Goal: Task Accomplishment & Management: Use online tool/utility

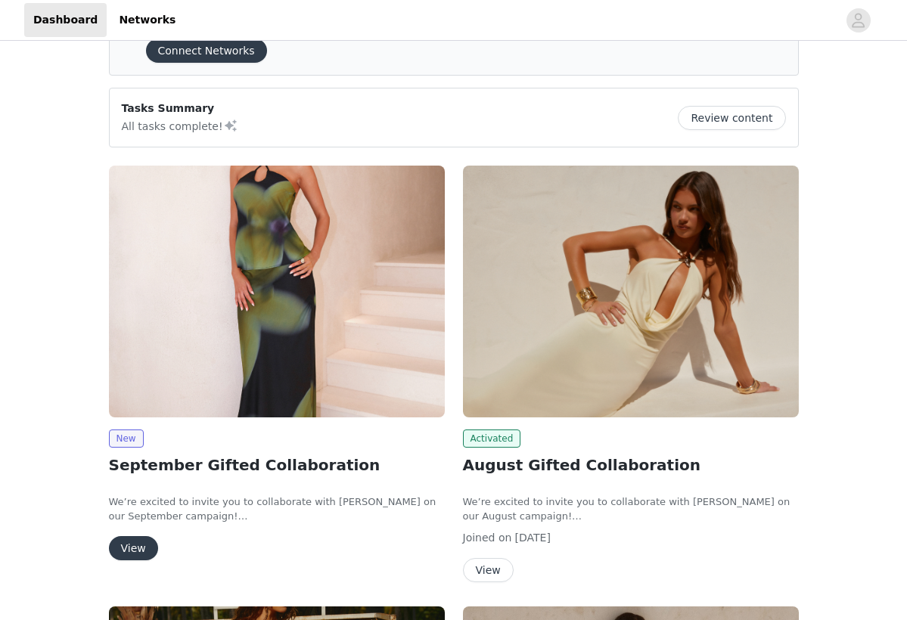
scroll to position [74, 0]
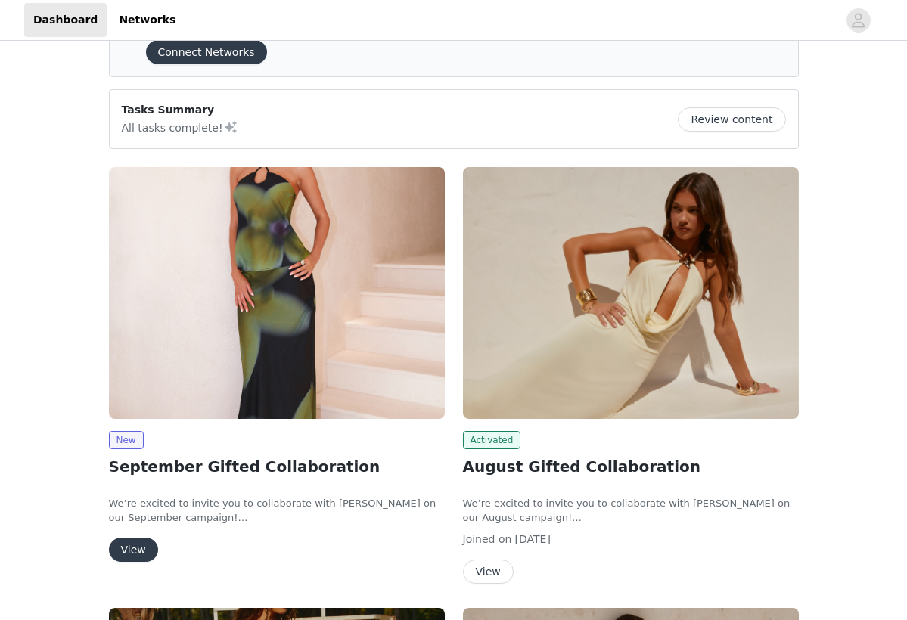
click at [427, 148] on article "Tasks Summary All tasks complete! Review content" at bounding box center [454, 119] width 690 height 60
click at [137, 546] on button "View" at bounding box center [133, 550] width 49 height 24
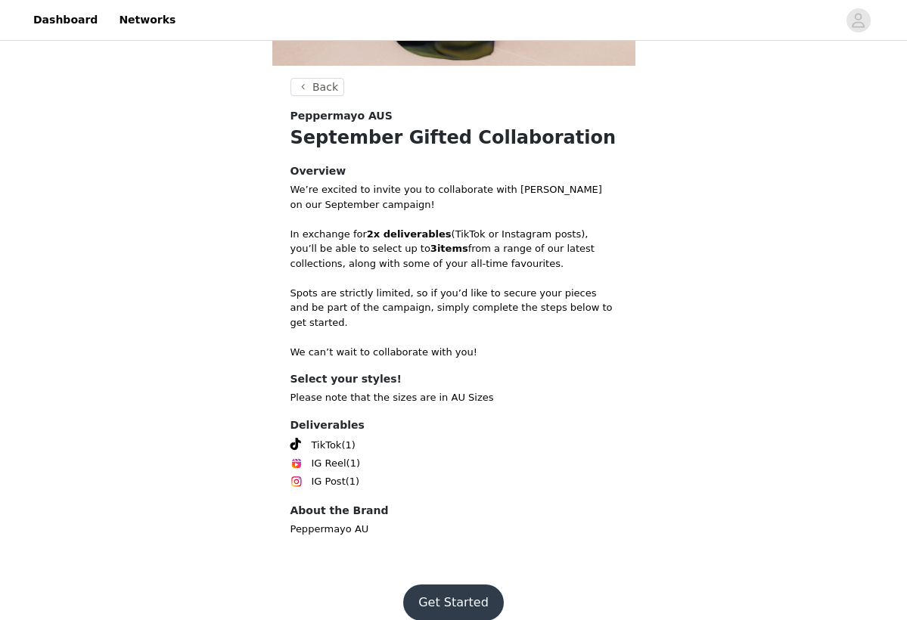
scroll to position [431, 0]
click at [455, 589] on button "Get Started" at bounding box center [453, 604] width 101 height 36
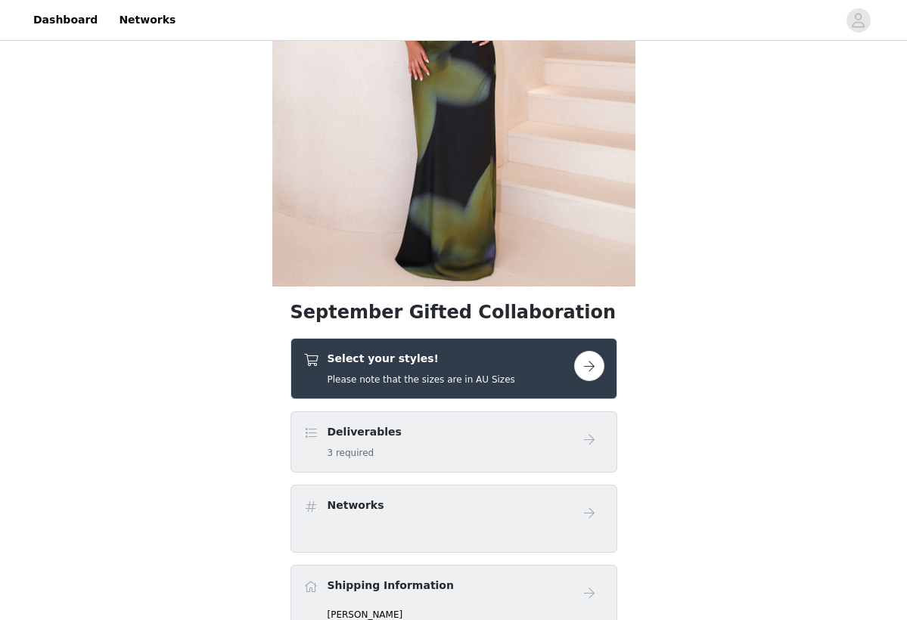
scroll to position [222, 0]
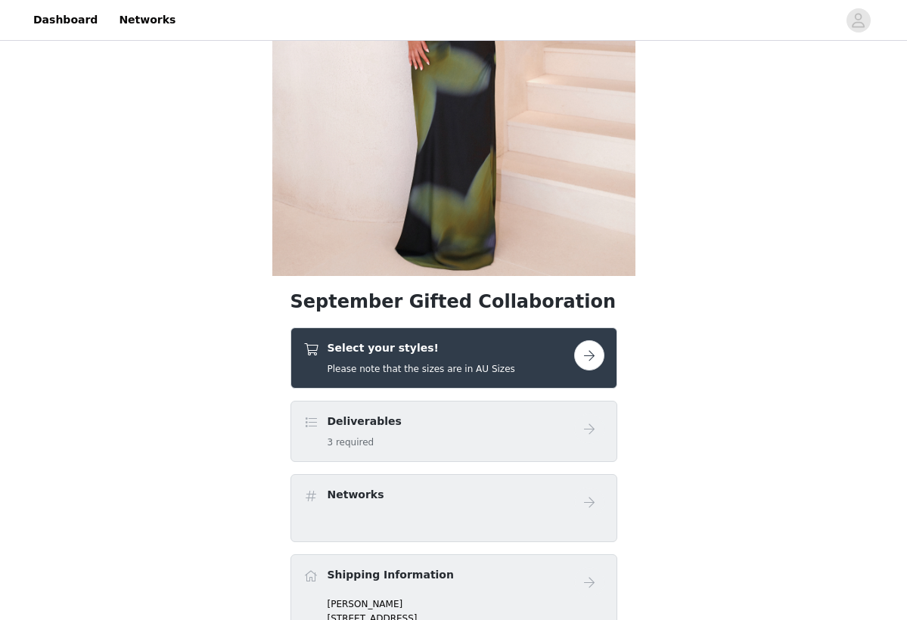
click at [511, 332] on div "Select your styles! Please note that the sizes are in AU Sizes" at bounding box center [454, 358] width 327 height 61
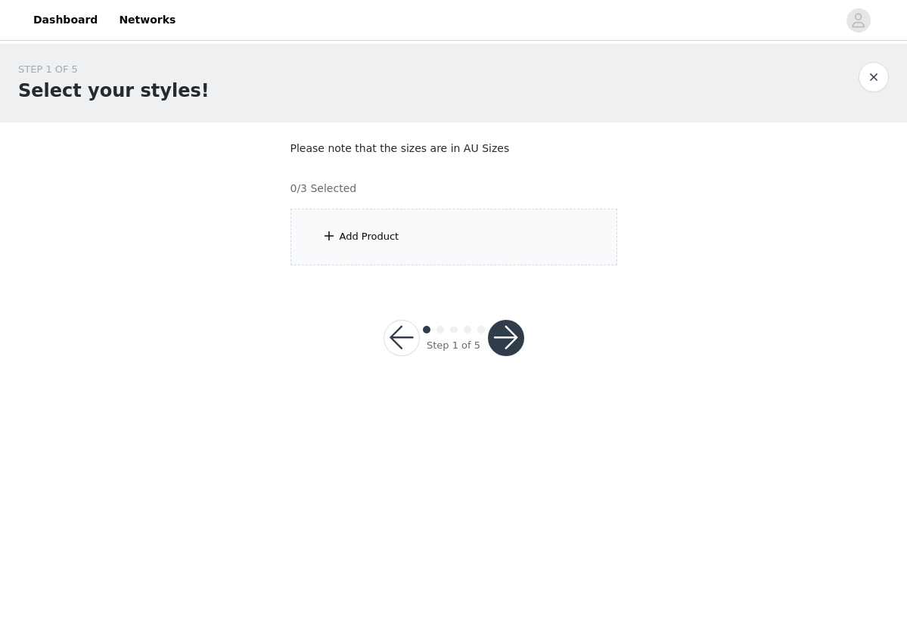
click at [397, 228] on div "Add Product" at bounding box center [454, 237] width 327 height 57
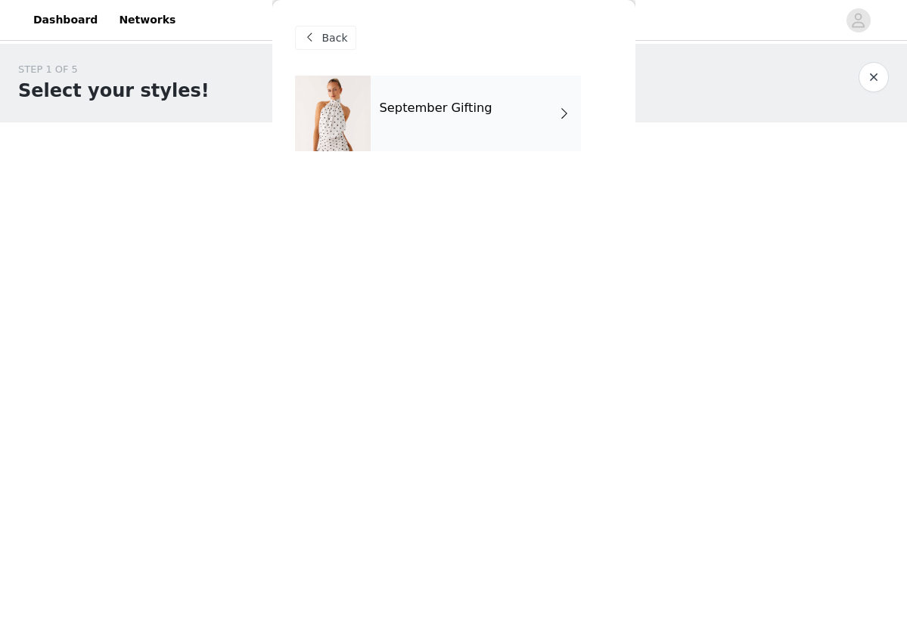
click at [482, 107] on h4 "September Gifting" at bounding box center [436, 108] width 113 height 14
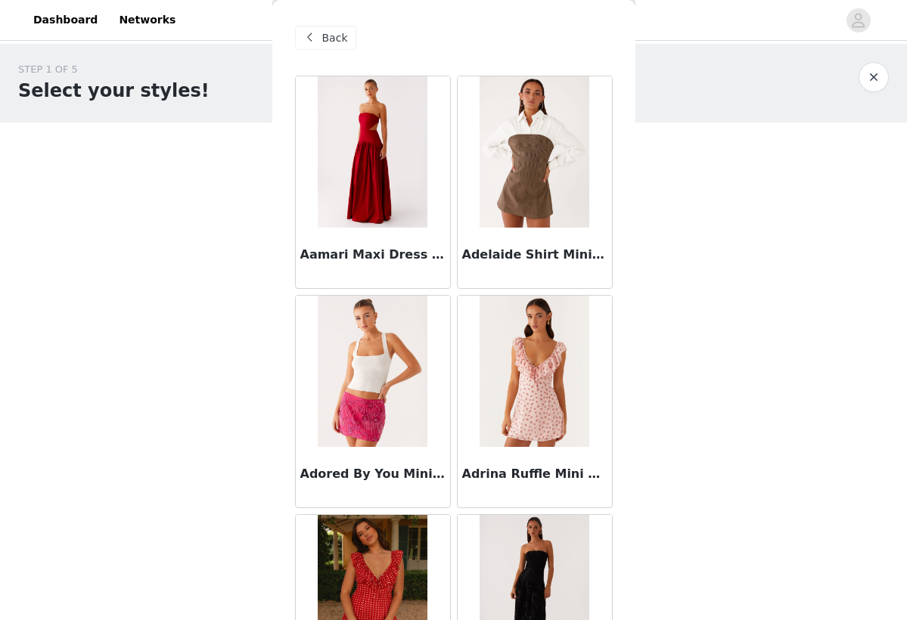
scroll to position [76, 0]
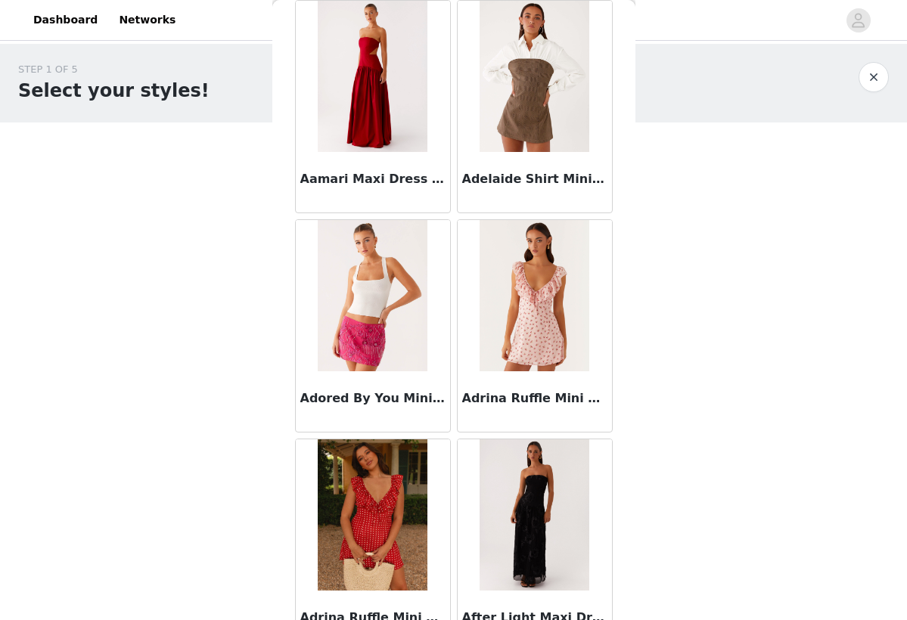
click at [373, 316] on img at bounding box center [373, 295] width 110 height 151
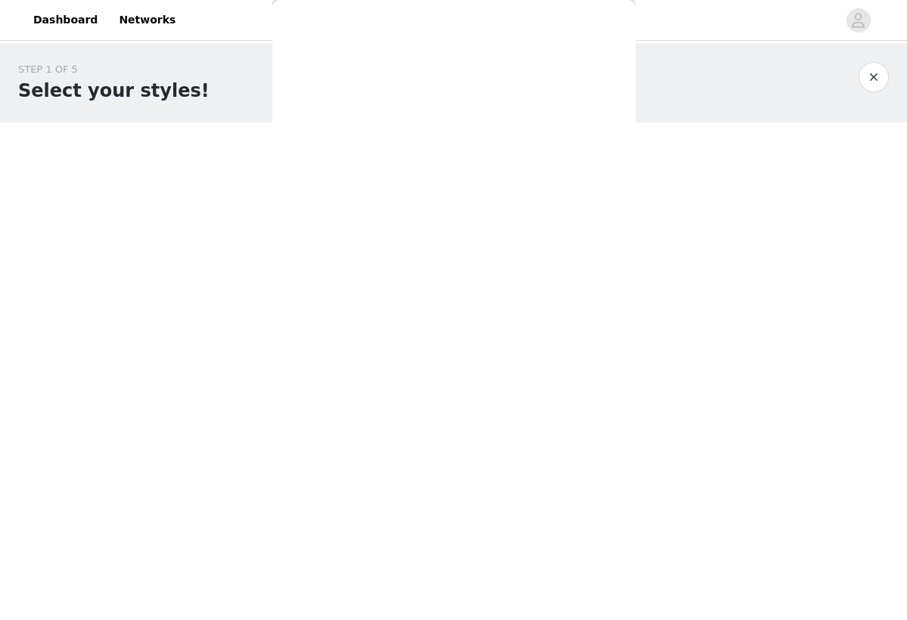
scroll to position [0, 0]
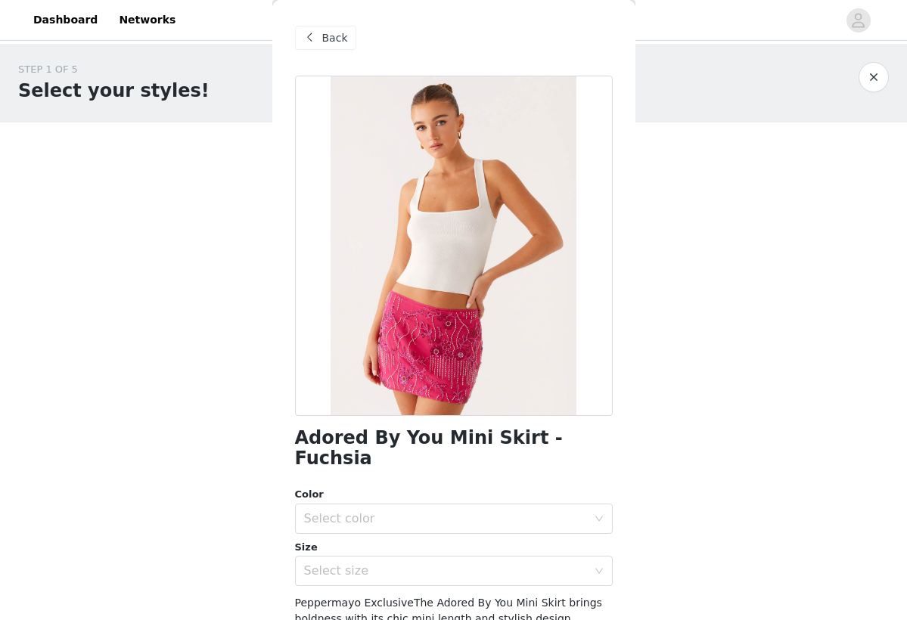
click at [340, 38] on span "Back" at bounding box center [335, 38] width 26 height 16
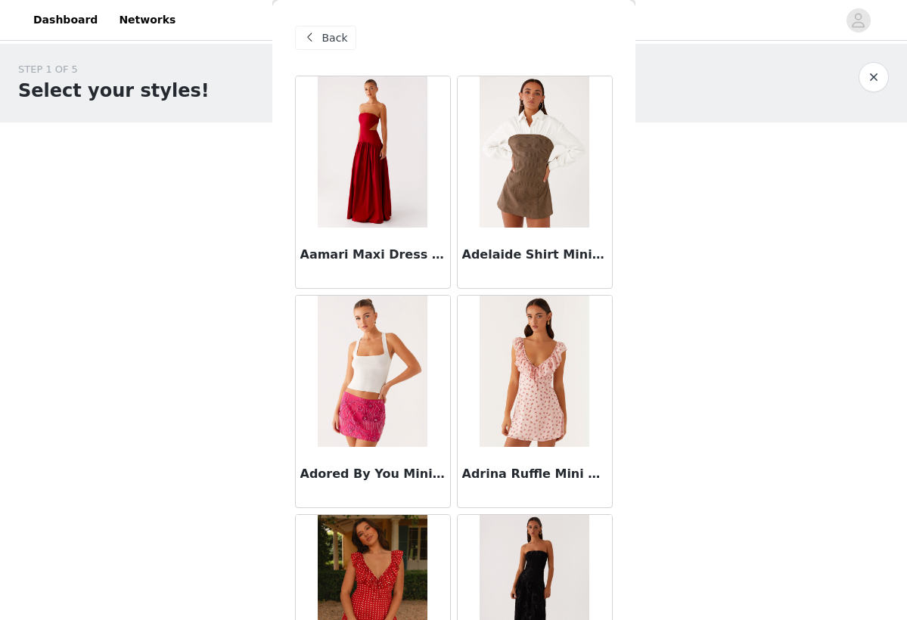
click at [525, 168] on img at bounding box center [535, 151] width 110 height 151
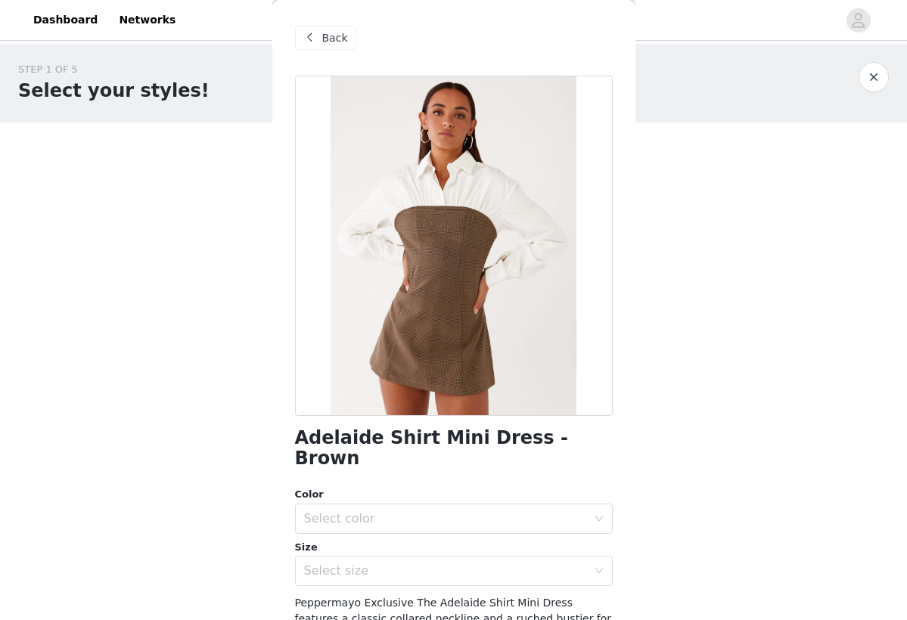
click at [338, 34] on span "Back" at bounding box center [335, 38] width 26 height 16
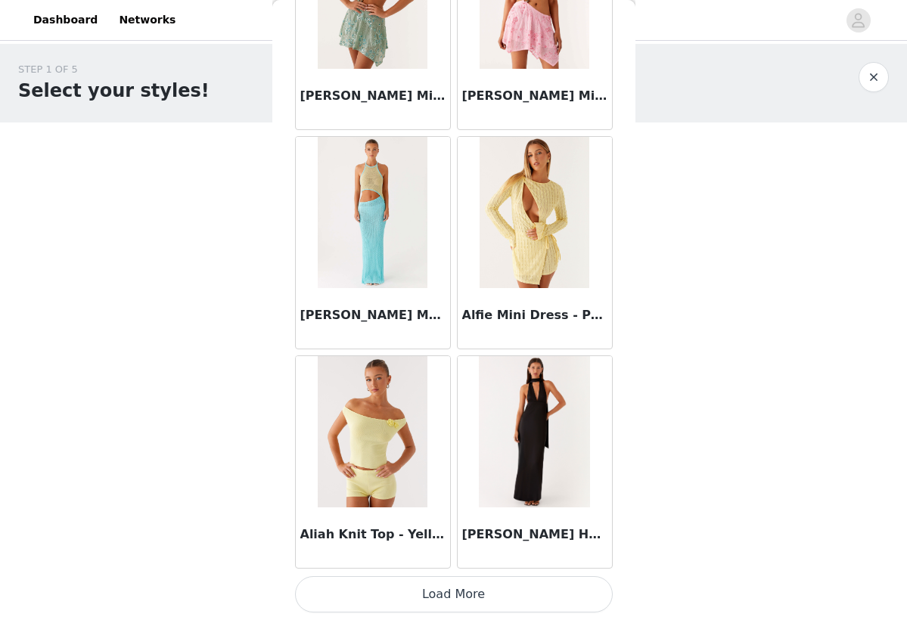
scroll to position [1695, 0]
click at [384, 424] on img at bounding box center [373, 431] width 110 height 151
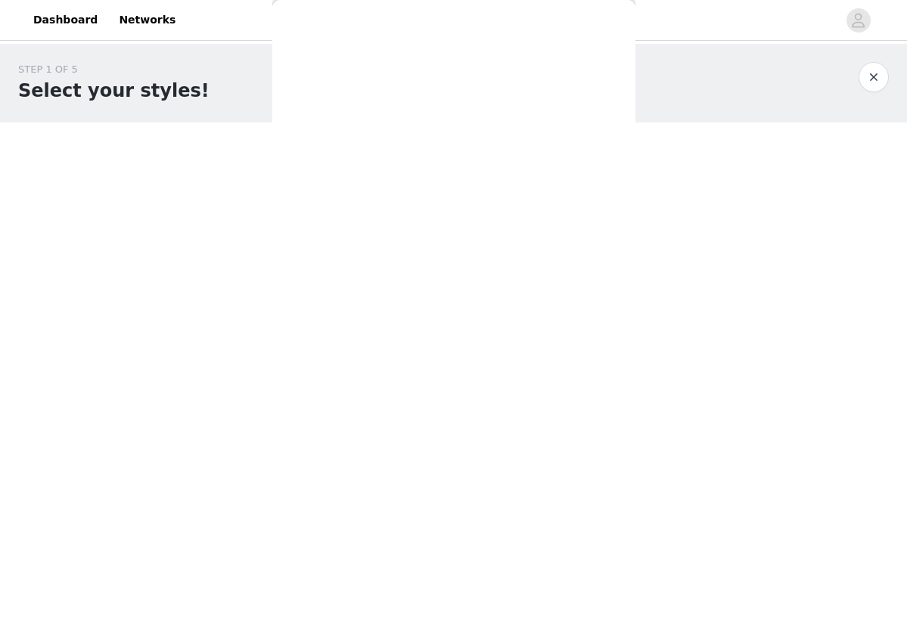
scroll to position [0, 0]
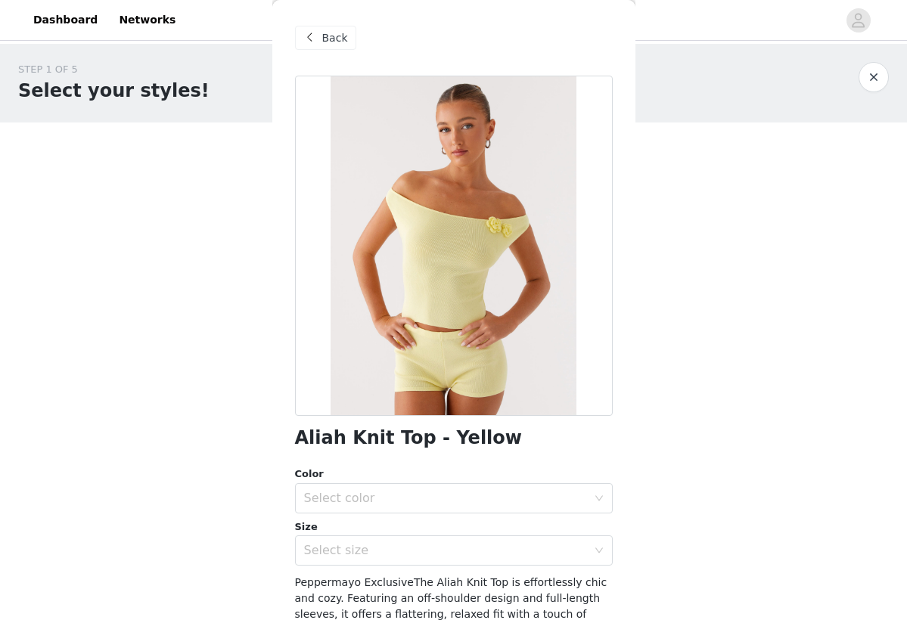
click at [333, 36] on span "Back" at bounding box center [335, 38] width 26 height 16
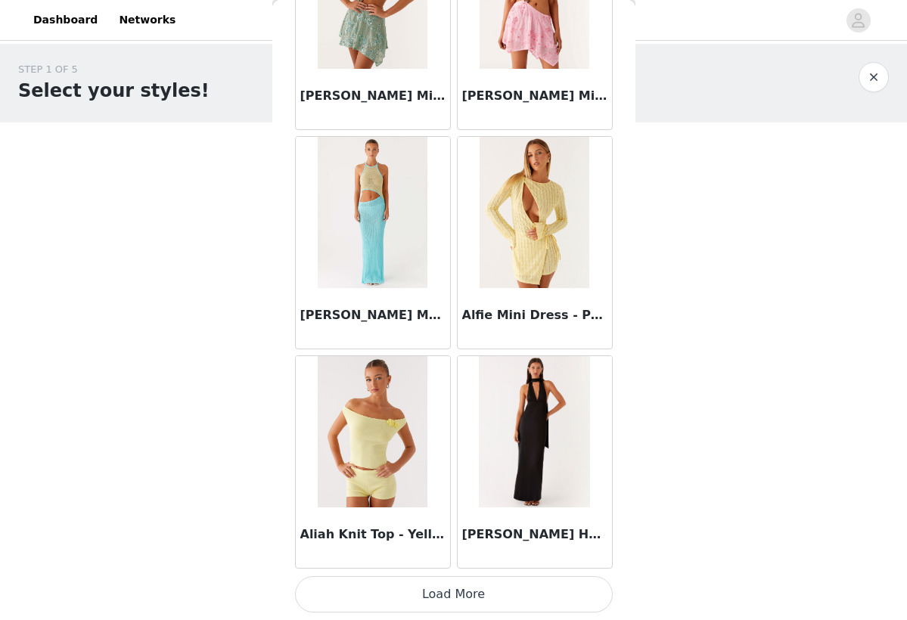
scroll to position [1695, 0]
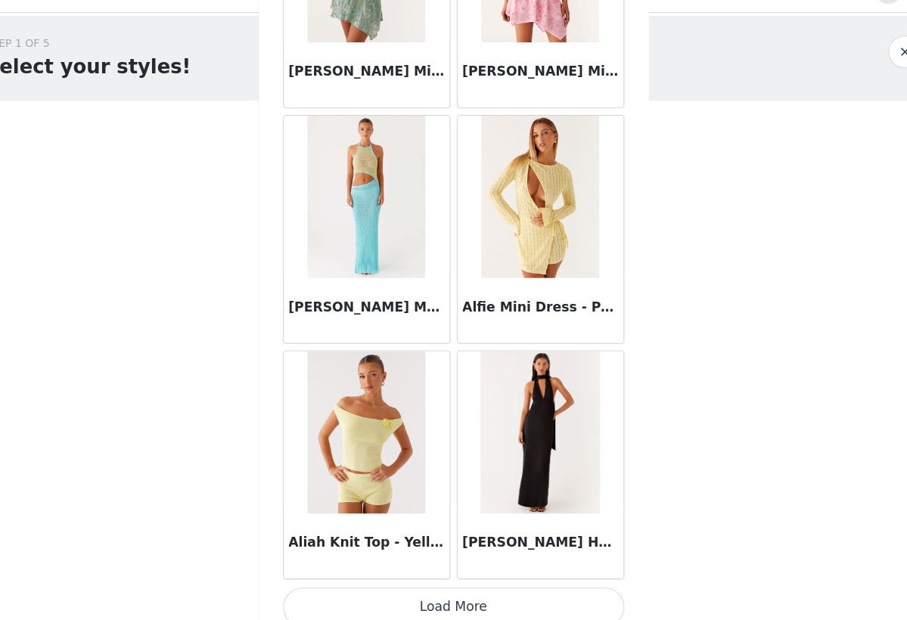
click at [428, 577] on button "Load More" at bounding box center [454, 595] width 318 height 36
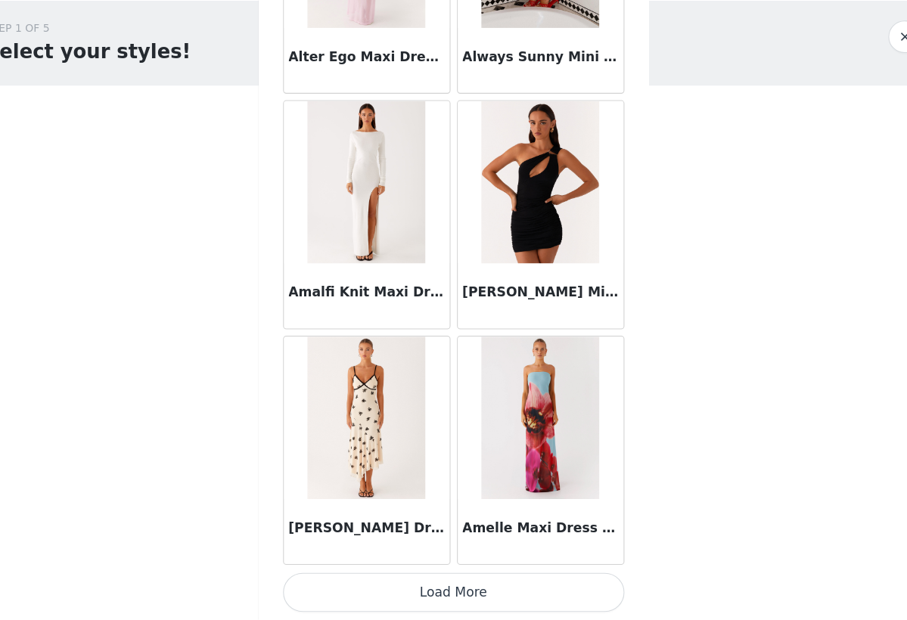
scroll to position [0, 0]
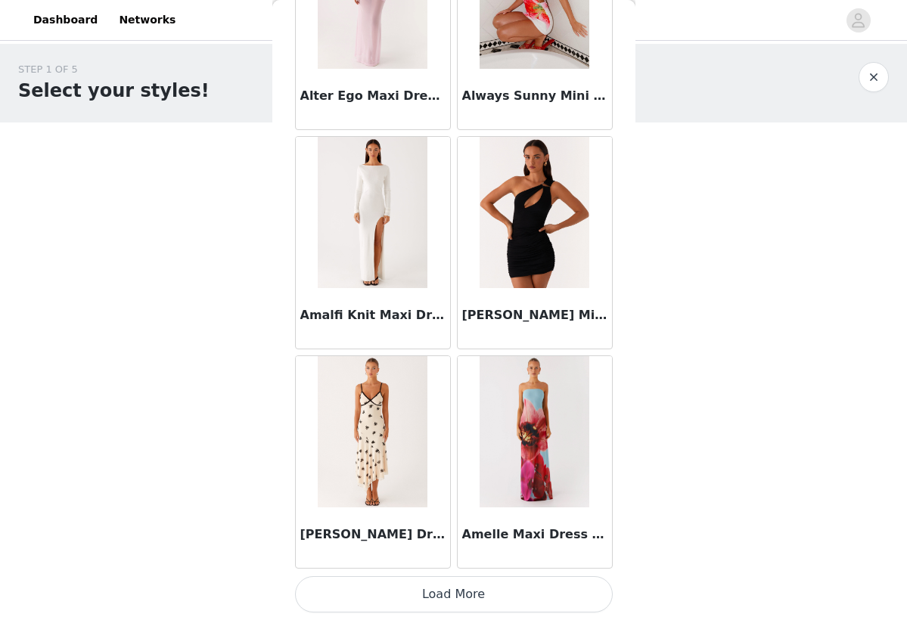
click at [490, 595] on button "Load More" at bounding box center [454, 595] width 318 height 36
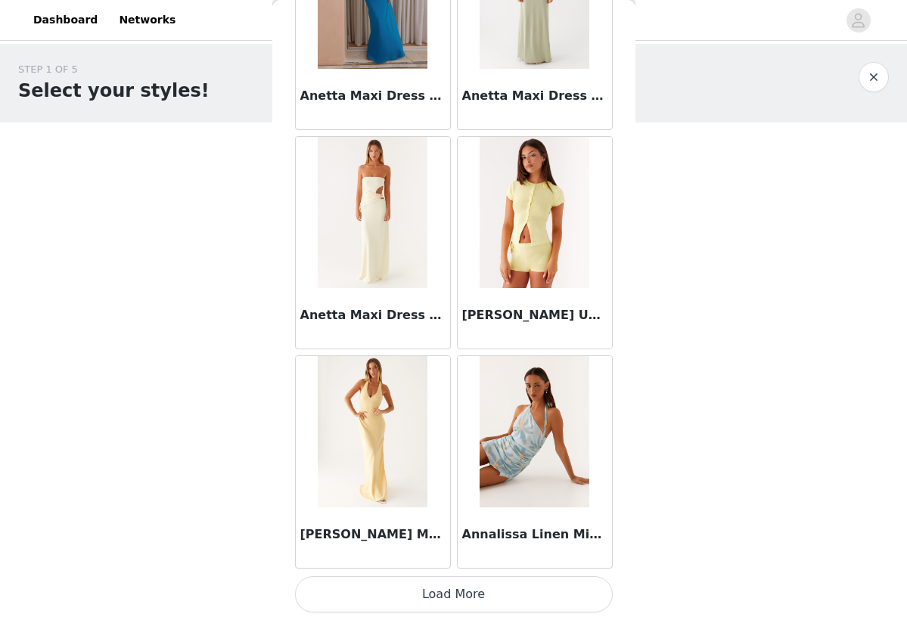
click at [480, 597] on button "Load More" at bounding box center [454, 595] width 318 height 36
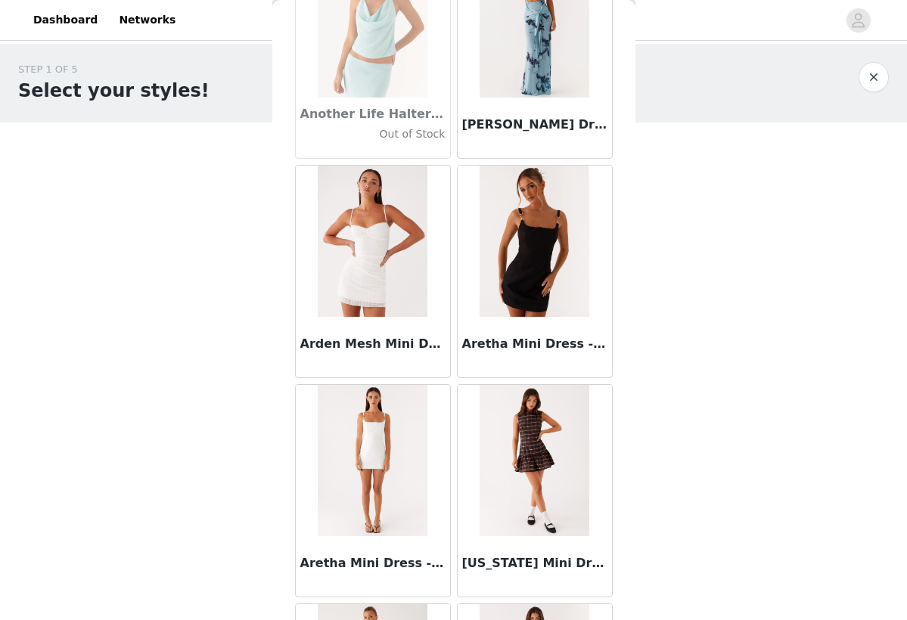
scroll to position [7512, 0]
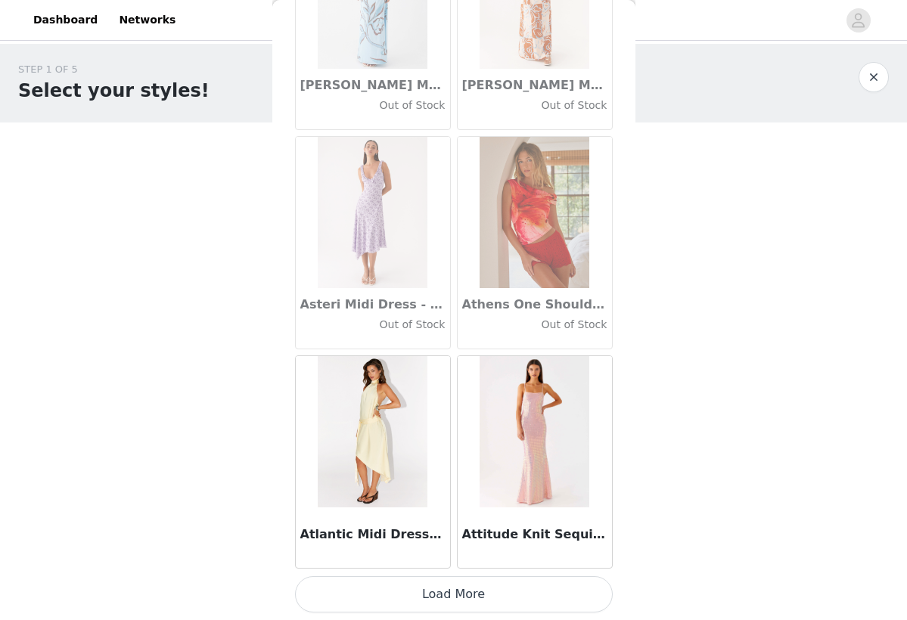
click at [464, 600] on button "Load More" at bounding box center [454, 595] width 318 height 36
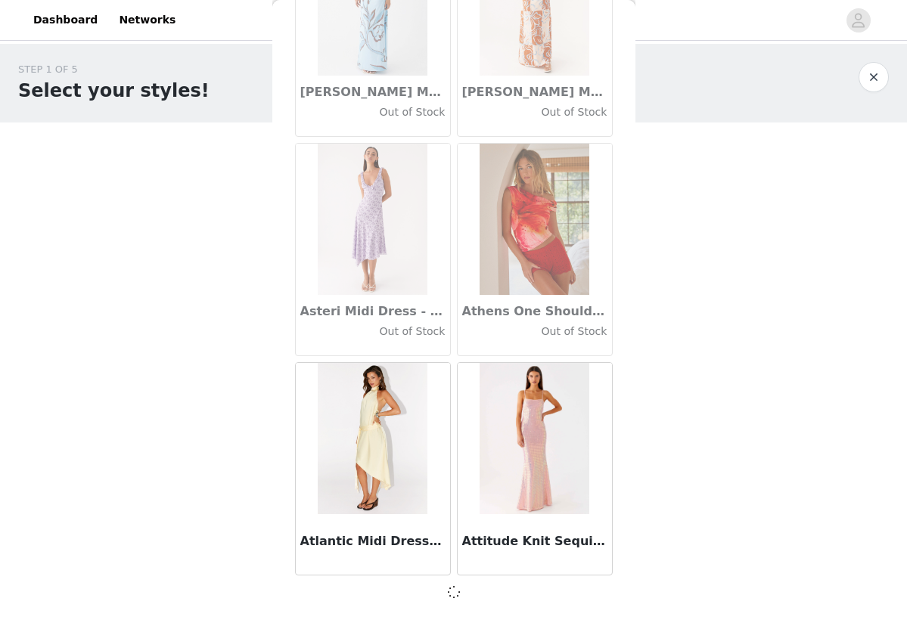
scroll to position [8271, 0]
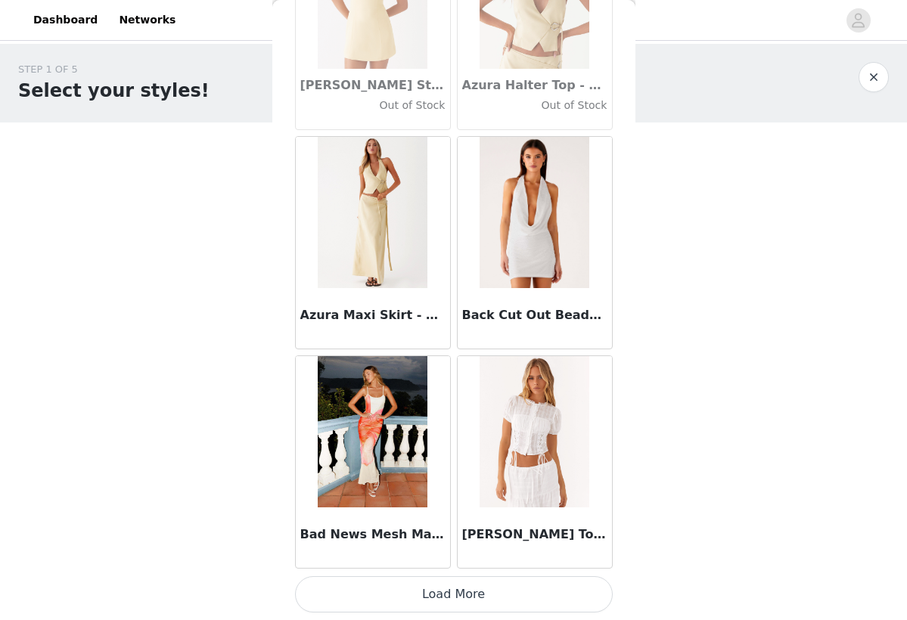
click at [471, 593] on button "Load More" at bounding box center [454, 595] width 318 height 36
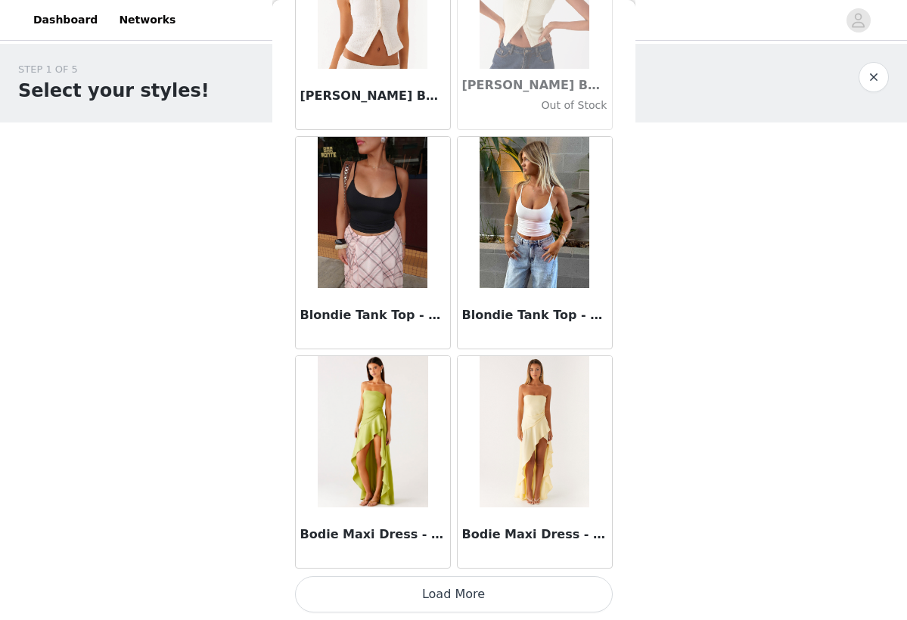
scroll to position [12666, 0]
click at [473, 593] on button "Load More" at bounding box center [454, 595] width 318 height 36
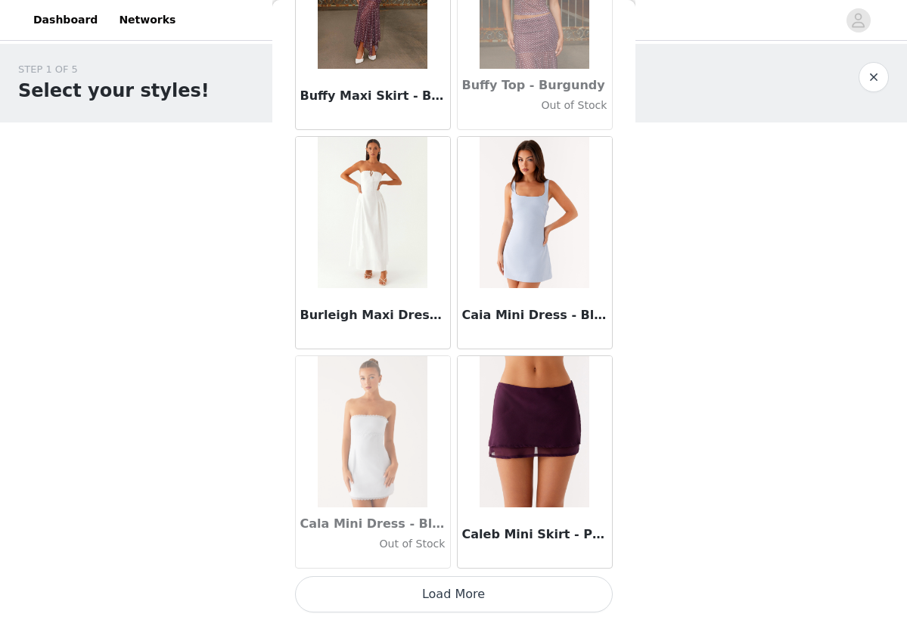
scroll to position [14860, 0]
click at [471, 595] on button "Load More" at bounding box center [454, 595] width 318 height 36
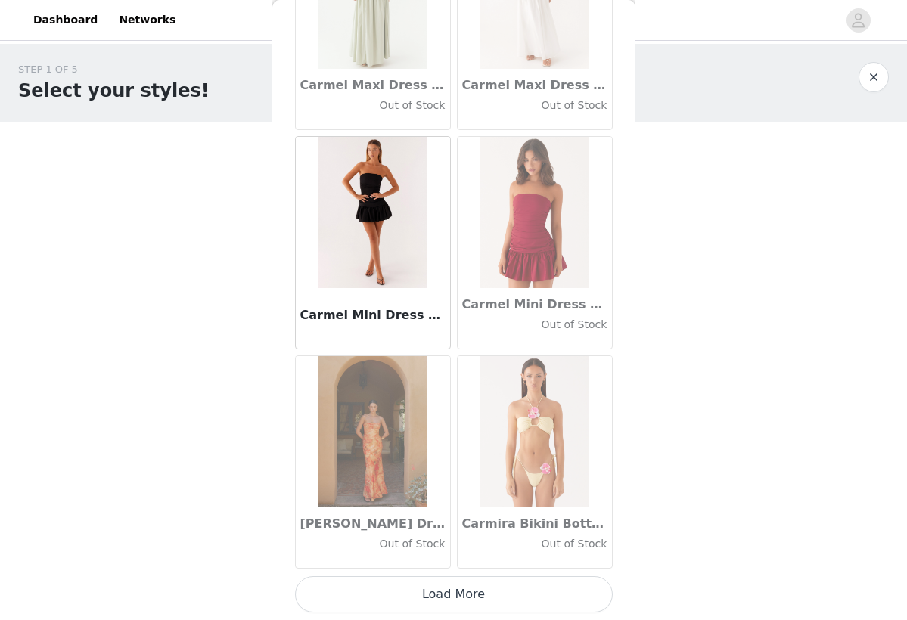
scroll to position [17055, 0]
click at [466, 596] on button "Load More" at bounding box center [454, 595] width 318 height 36
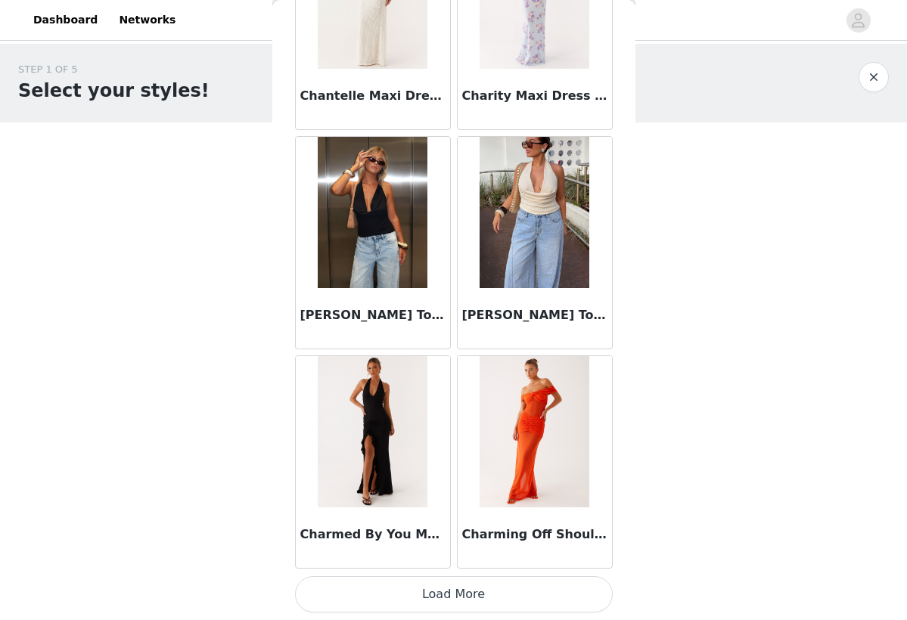
scroll to position [0, 0]
click at [454, 587] on button "Load More" at bounding box center [454, 595] width 318 height 36
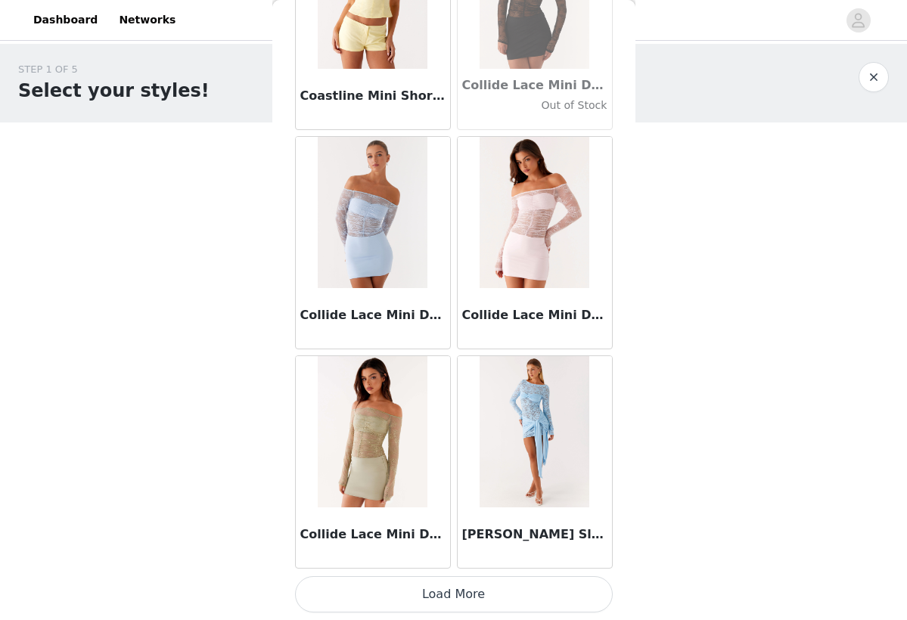
click at [472, 592] on button "Load More" at bounding box center [454, 595] width 318 height 36
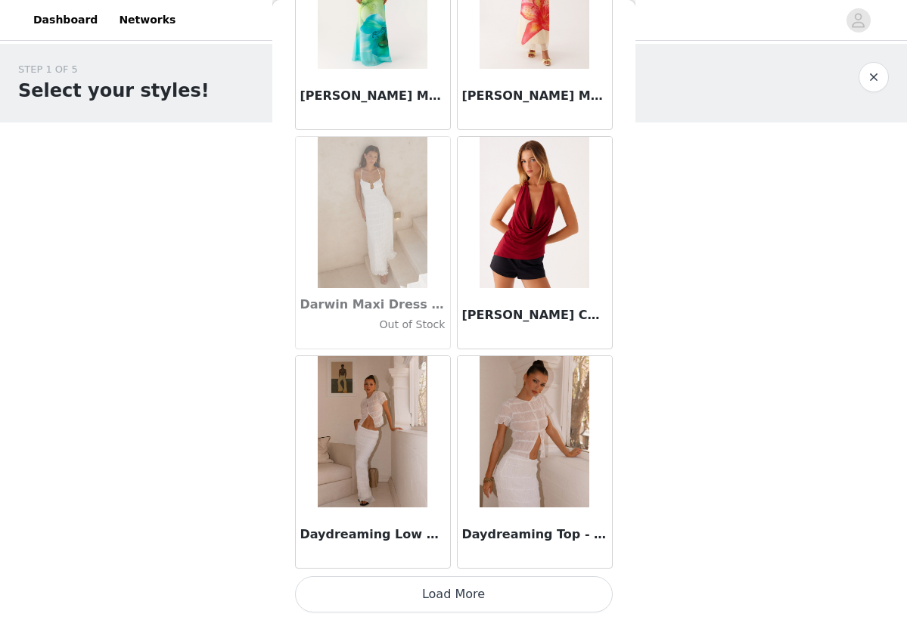
scroll to position [23637, 0]
click at [471, 586] on button "Load More" at bounding box center [454, 595] width 318 height 36
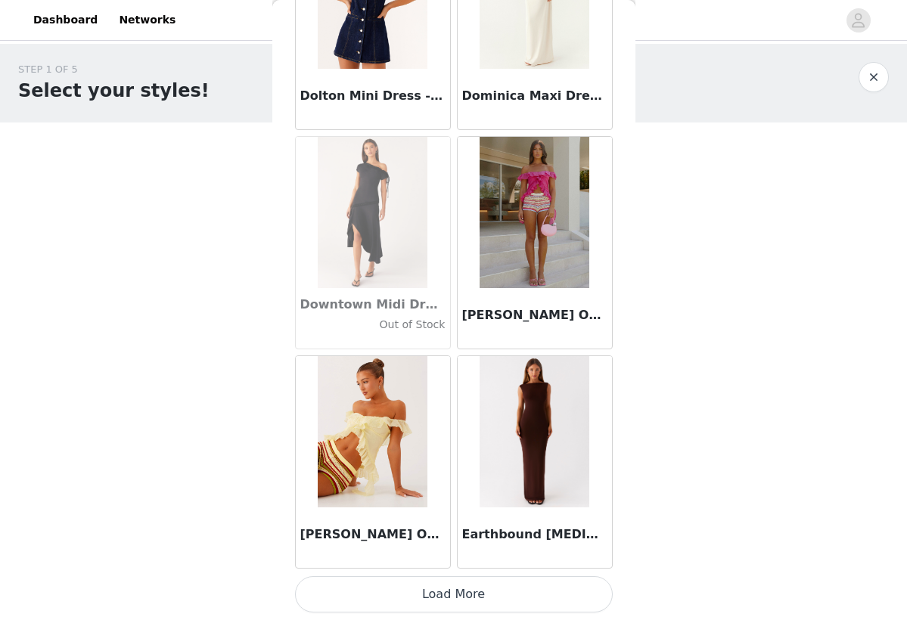
scroll to position [25831, 0]
click at [469, 596] on button "Load More" at bounding box center [454, 595] width 318 height 36
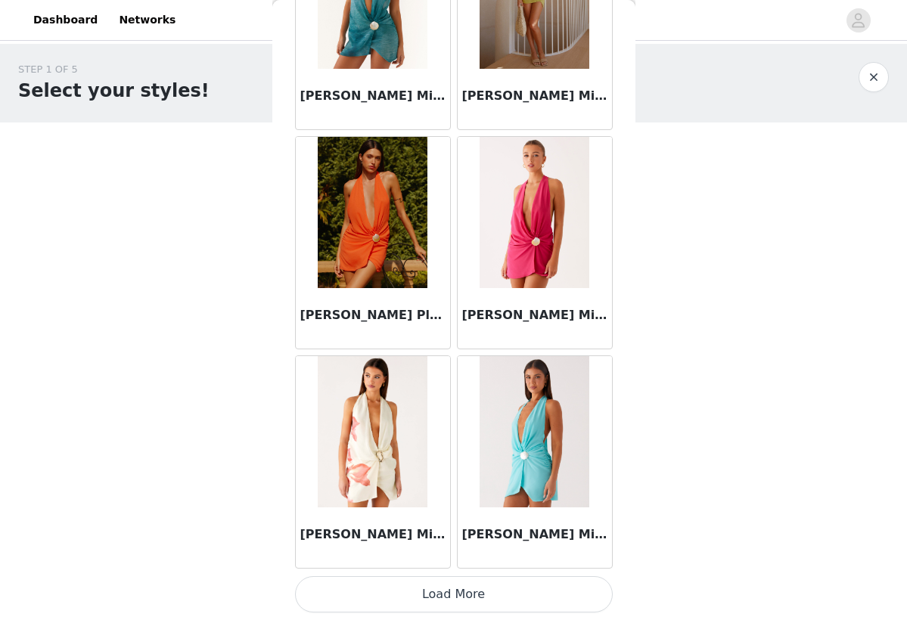
scroll to position [0, 0]
click at [443, 602] on button "Load More" at bounding box center [454, 595] width 318 height 36
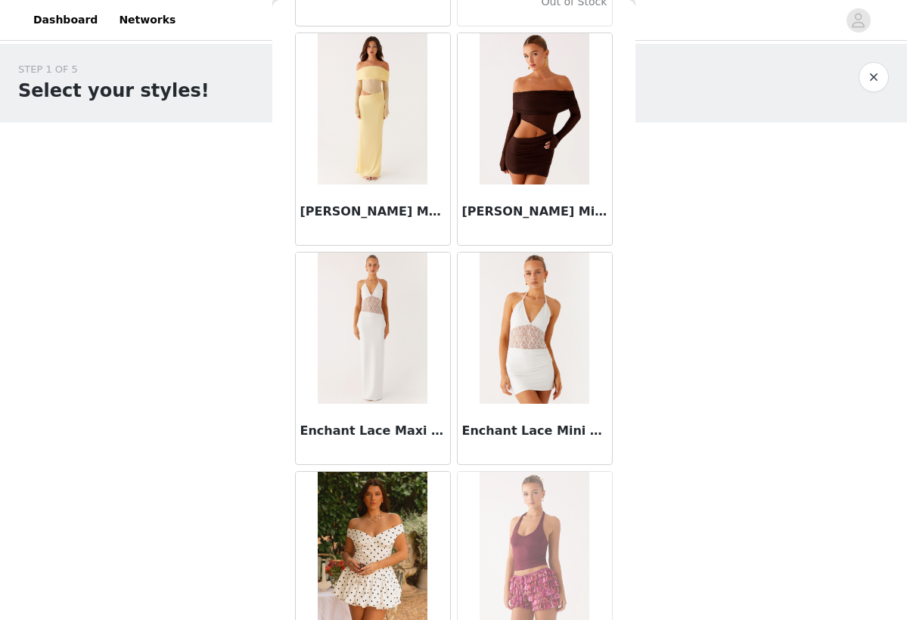
scroll to position [29907, 0]
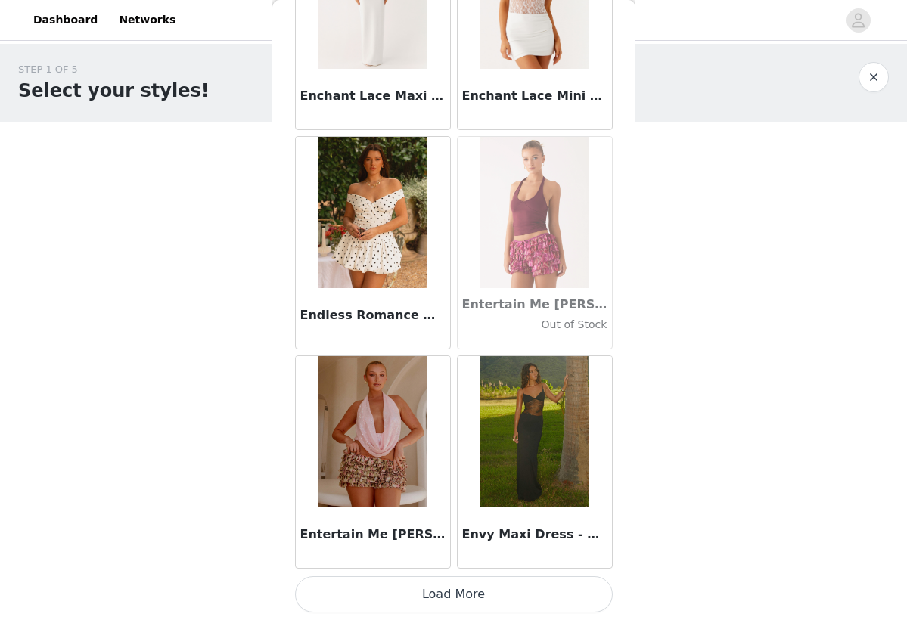
click at [471, 598] on button "Load More" at bounding box center [454, 595] width 318 height 36
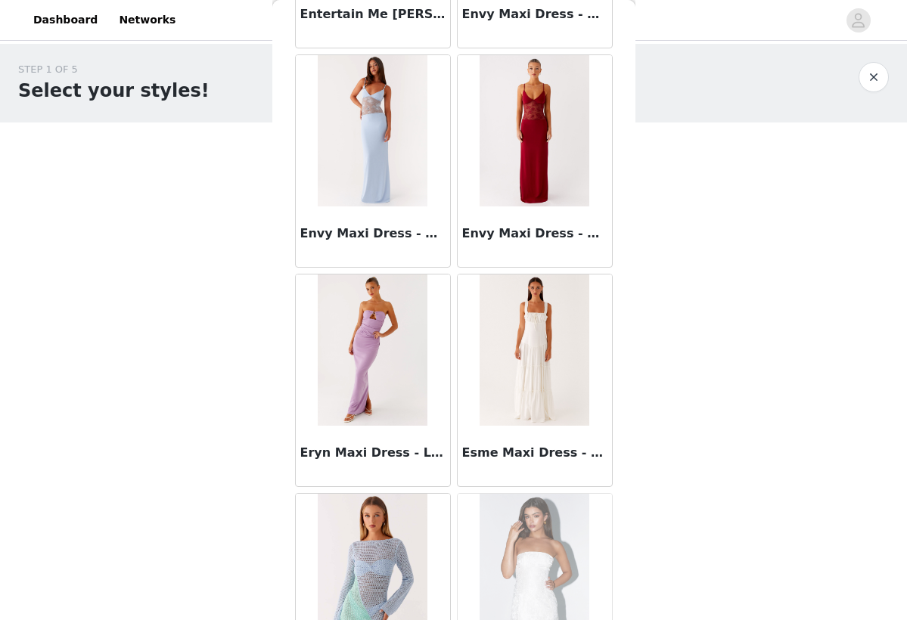
scroll to position [30736, 0]
